Goal: Task Accomplishment & Management: Complete application form

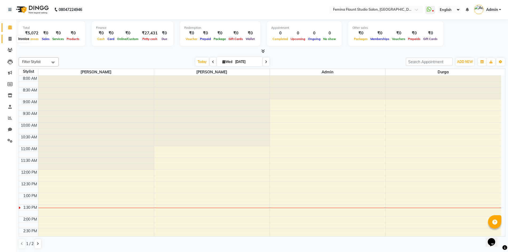
click at [6, 39] on span at bounding box center [9, 39] width 9 height 6
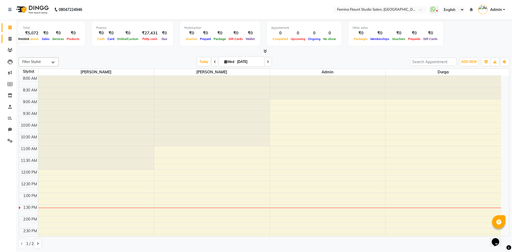
select select "service"
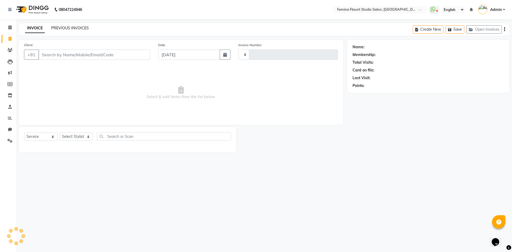
type input "0515"
select select "8333"
click at [44, 52] on input "Client" at bounding box center [94, 55] width 112 height 10
type input "9985188877"
click at [138, 55] on span "Add Client" at bounding box center [136, 54] width 21 height 5
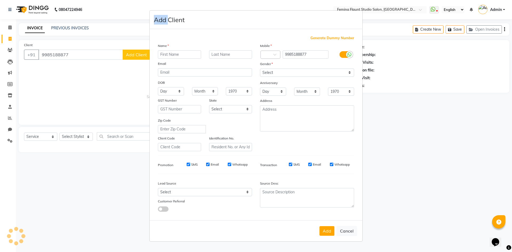
click at [138, 55] on ngb-modal-window "Add Client Generate Dummy Number Name Email DOB Day 01 02 03 04 05 06 07 08 09 …" at bounding box center [256, 126] width 512 height 252
click at [169, 55] on input "text" at bounding box center [179, 54] width 43 height 8
type input "padmvathi"
click at [347, 71] on select "Select [DEMOGRAPHIC_DATA] [DEMOGRAPHIC_DATA] Other Prefer Not To Say" at bounding box center [307, 72] width 94 height 8
select select "[DEMOGRAPHIC_DATA]"
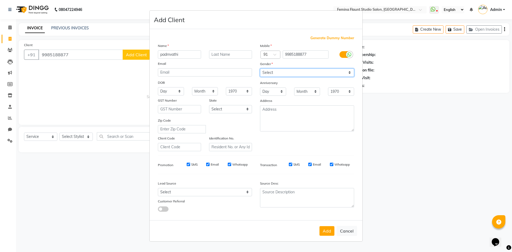
click at [260, 68] on select "Select [DEMOGRAPHIC_DATA] [DEMOGRAPHIC_DATA] Other Prefer Not To Say" at bounding box center [307, 72] width 94 height 8
click at [345, 91] on select "1970 1971 1972 1973 1974 1975 1976 1977 1978 1979 1980 1981 1982 1983 1984 1985…" at bounding box center [341, 91] width 26 height 8
click at [286, 142] on div "Mobile Country Code × 91 9985188877 Gender Select [DEMOGRAPHIC_DATA] [DEMOGRAPH…" at bounding box center [307, 97] width 102 height 108
click at [327, 228] on button "Add" at bounding box center [326, 231] width 15 height 10
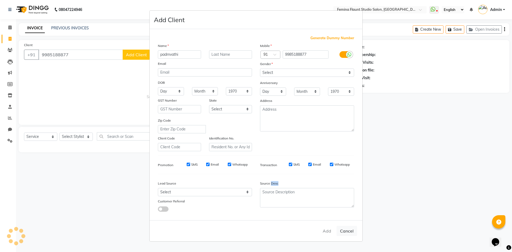
click at [327, 228] on div "Add Cancel" at bounding box center [255, 230] width 213 height 21
select select
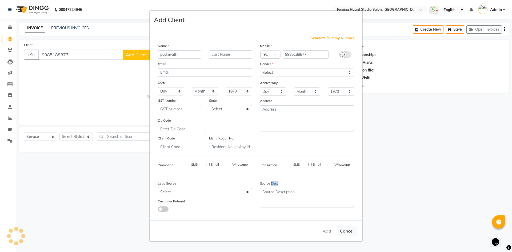
select select
checkbox input "false"
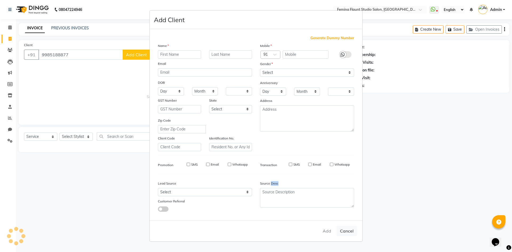
checkbox input "false"
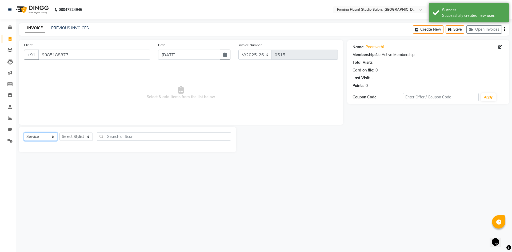
click at [55, 135] on select "Select Service Product Membership Package Voucher Prepaid Gift Card" at bounding box center [40, 136] width 33 height 8
click at [54, 137] on select "Select Service Product Membership Package Voucher Prepaid Gift Card" at bounding box center [40, 136] width 33 height 8
click at [24, 132] on select "Select Service Product Membership Package Voucher Prepaid Gift Card" at bounding box center [40, 136] width 33 height 8
click at [79, 136] on select "Select Stylist Admin Durga [PERSON_NAME] [PERSON_NAME] Sri [PERSON_NAME] [PERSO…" at bounding box center [75, 136] width 33 height 8
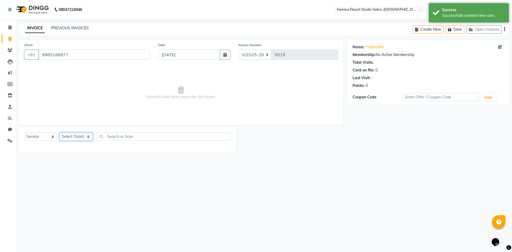
select select "80613"
click at [59, 132] on select "Select Stylist Admin Durga [PERSON_NAME] [PERSON_NAME] Sri [PERSON_NAME] [PERSO…" at bounding box center [75, 136] width 33 height 8
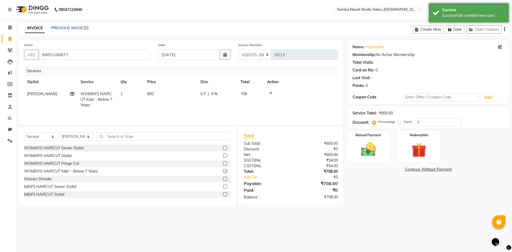
checkbox input "false"
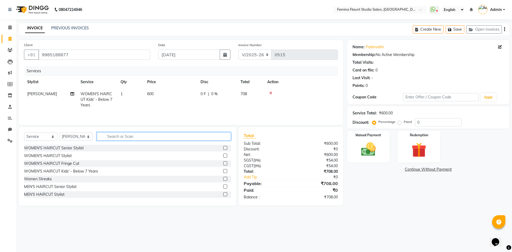
click at [110, 136] on input "text" at bounding box center [164, 136] width 134 height 8
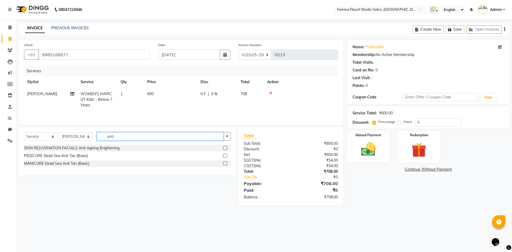
type input "anti"
click at [225, 147] on label at bounding box center [225, 148] width 4 height 4
click at [225, 147] on input "checkbox" at bounding box center [224, 147] width 3 height 3
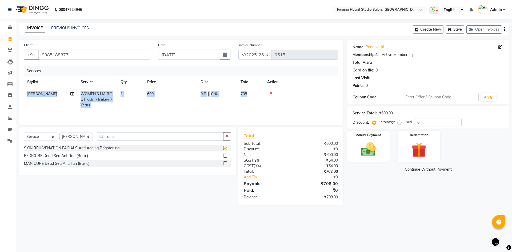
click at [225, 125] on div "Client [PHONE_NUMBER] Date [DATE] Invoice Number V/2025 V/[PHONE_NUMBER] Servic…" at bounding box center [181, 82] width 324 height 85
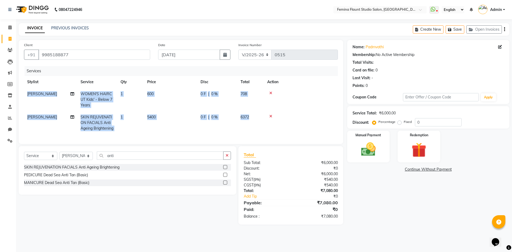
checkbox input "false"
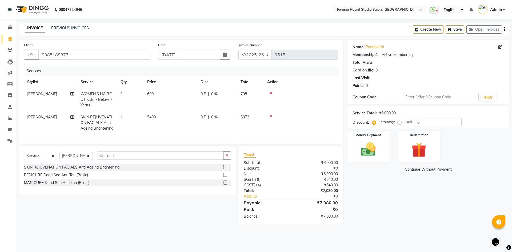
click at [159, 115] on td "5400" at bounding box center [170, 122] width 53 height 23
select select "80613"
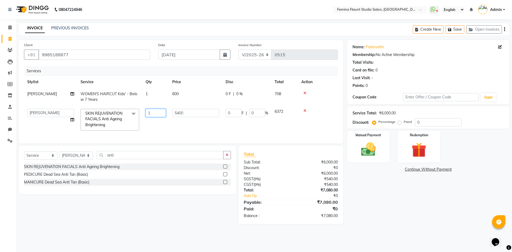
click at [159, 115] on input "1" at bounding box center [155, 113] width 20 height 8
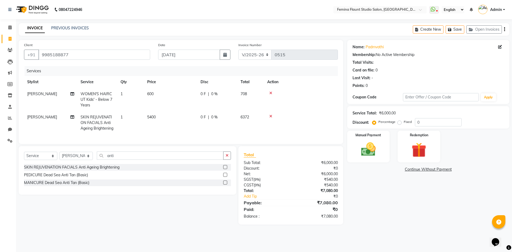
click at [195, 111] on td "5400" at bounding box center [170, 122] width 53 height 23
select select "80613"
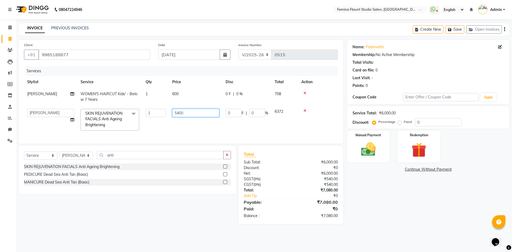
click at [197, 112] on input "5400" at bounding box center [195, 113] width 47 height 8
type input "5"
type input "7500"
click at [328, 102] on td at bounding box center [318, 97] width 40 height 18
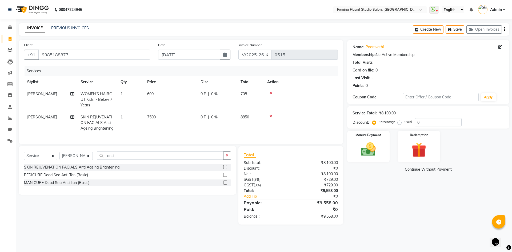
click at [270, 92] on icon at bounding box center [270, 93] width 3 height 4
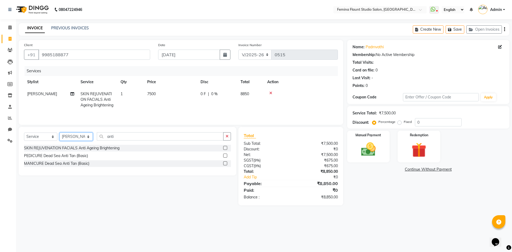
click at [89, 134] on select "Select Stylist Admin Durga [PERSON_NAME] [PERSON_NAME] Sri [PERSON_NAME] [PERSO…" at bounding box center [75, 136] width 33 height 8
select select "80610"
click at [59, 132] on select "Select Stylist Admin Durga [PERSON_NAME] [PERSON_NAME] Sri [PERSON_NAME] [PERSO…" at bounding box center [75, 136] width 33 height 8
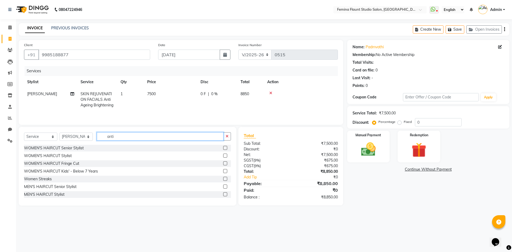
click at [148, 139] on input "anti" at bounding box center [160, 136] width 127 height 8
type input "a"
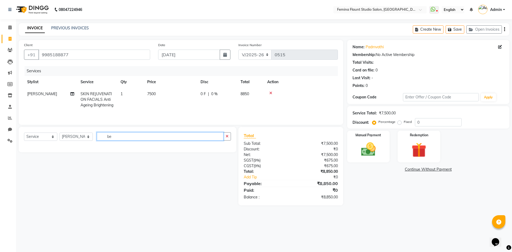
type input "b"
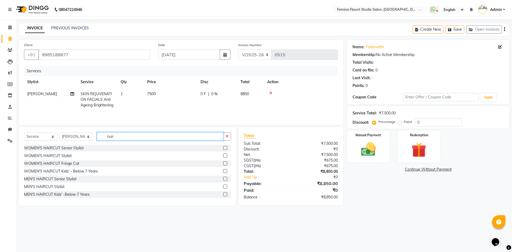
type input "hair"
click at [223, 154] on label at bounding box center [225, 155] width 4 height 4
click at [223, 154] on input "checkbox" at bounding box center [224, 155] width 3 height 3
click at [221, 140] on input "hair" at bounding box center [160, 136] width 127 height 8
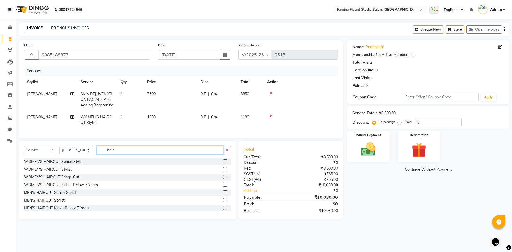
checkbox input "false"
click at [129, 154] on input "hair" at bounding box center [160, 150] width 127 height 8
type input "h"
click at [219, 116] on div "0 F | 0 %" at bounding box center [217, 117] width 34 height 6
select select "80610"
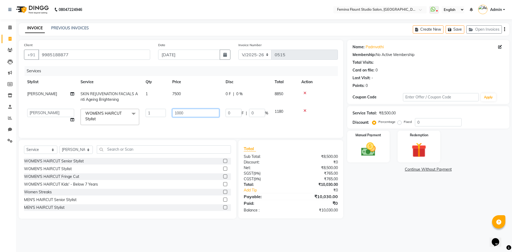
click at [219, 116] on input "1000" at bounding box center [195, 113] width 47 height 8
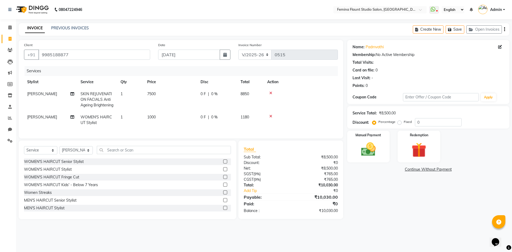
click at [256, 112] on td "1180" at bounding box center [250, 120] width 27 height 18
select select "80610"
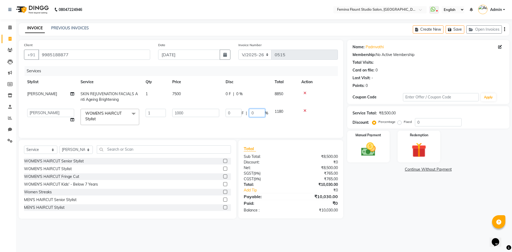
click at [255, 112] on input "0" at bounding box center [257, 113] width 16 height 8
type input "15"
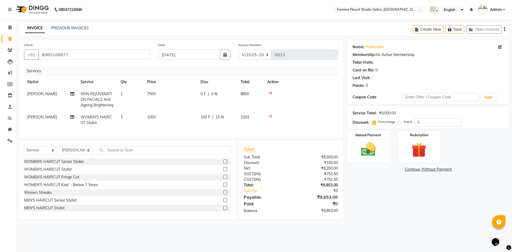
click at [282, 125] on tr "[PERSON_NAME] WOMEN'S HAIRCUT Stylist 1 1000 150 F | 15 % 1003" at bounding box center [181, 120] width 314 height 18
click at [224, 93] on div "0 F | 0 %" at bounding box center [217, 94] width 34 height 6
click at [224, 93] on td "0 F | 0 %" at bounding box center [217, 99] width 40 height 23
select select "80613"
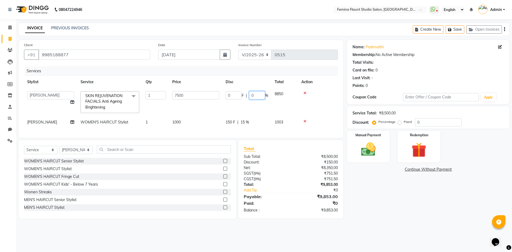
click at [259, 95] on input "0" at bounding box center [257, 95] width 16 height 8
type input "15"
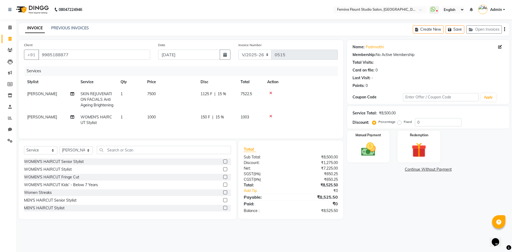
click at [334, 104] on td at bounding box center [301, 99] width 74 height 23
click at [223, 117] on span "15 %" at bounding box center [219, 117] width 9 height 6
select select "80610"
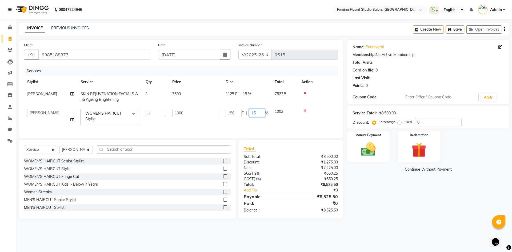
click at [262, 113] on input "15" at bounding box center [257, 113] width 16 height 8
type input "1"
type input "20"
click at [325, 114] on td at bounding box center [318, 117] width 40 height 23
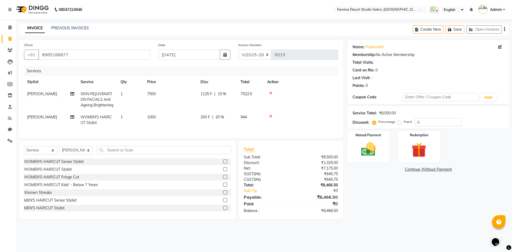
click at [325, 114] on div at bounding box center [300, 116] width 67 height 4
click at [459, 29] on button "Save" at bounding box center [454, 29] width 19 height 8
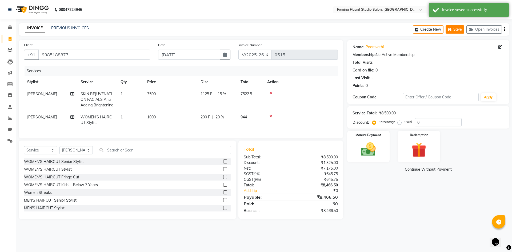
click at [459, 29] on button "Save" at bounding box center [454, 29] width 19 height 8
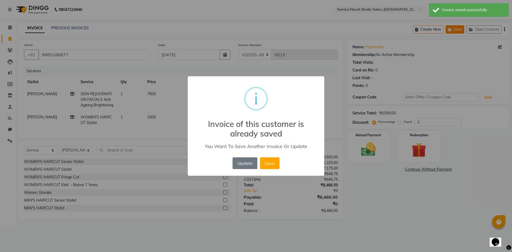
click at [459, 29] on div "× i Invoice of this customer is already saved You Want To Save Another Invoice …" at bounding box center [256, 126] width 512 height 252
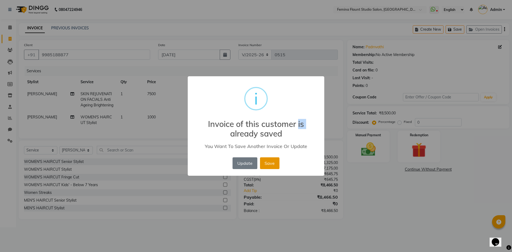
click at [274, 164] on button "Save" at bounding box center [269, 163] width 19 height 12
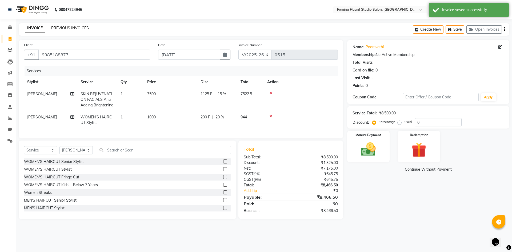
click at [69, 28] on link "PREVIOUS INVOICES" at bounding box center [70, 28] width 38 height 5
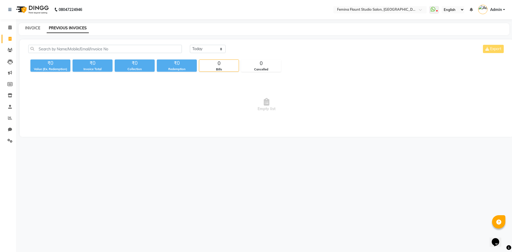
click at [29, 27] on link "INVOICE" at bounding box center [32, 28] width 15 height 5
select select "service"
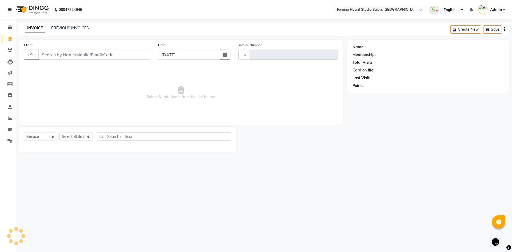
type input "0515"
select select "8333"
click at [79, 27] on link "PREVIOUS INVOICES" at bounding box center [70, 28] width 38 height 5
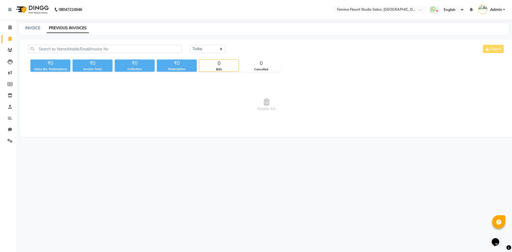
click at [34, 24] on div "INVOICE PREVIOUS INVOICES" at bounding box center [264, 29] width 490 height 12
click at [33, 27] on link "INVOICE" at bounding box center [32, 28] width 15 height 5
select select "service"
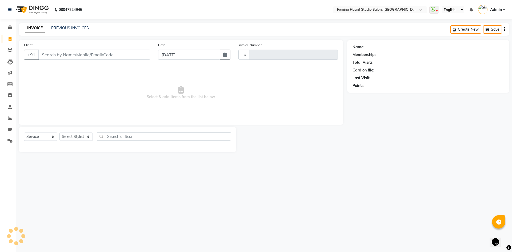
type input "0515"
select select "8333"
